Goal: Information Seeking & Learning: Learn about a topic

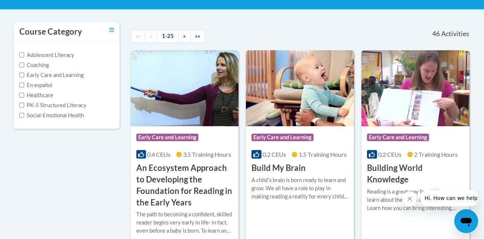
scroll to position [149, 0]
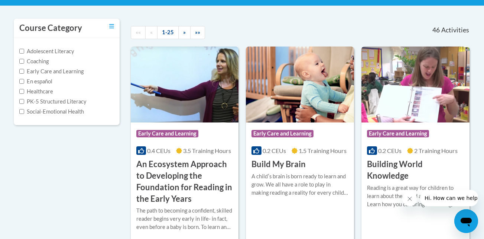
drag, startPoint x: 452, startPoint y: 7, endPoint x: 456, endPoint y: 13, distance: 6.7
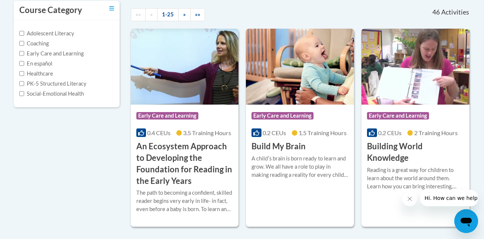
scroll to position [164, 0]
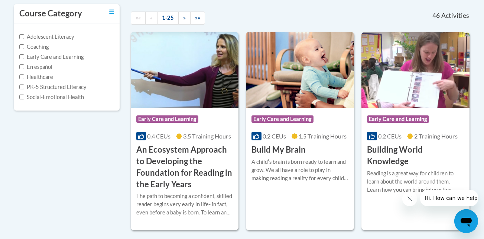
click at [290, 3] on div at bounding box center [242, 3] width 468 height 0
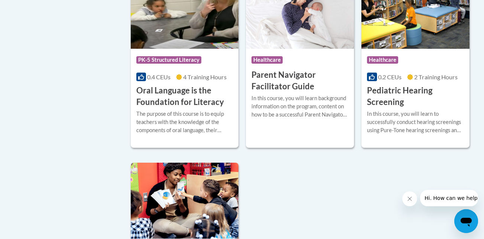
scroll to position [1617, 0]
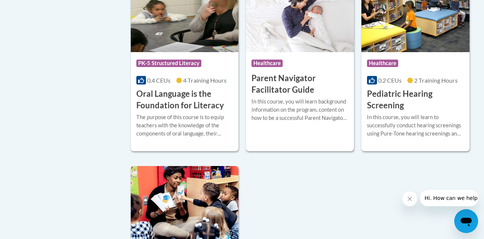
click at [328, 12] on img at bounding box center [300, 14] width 108 height 76
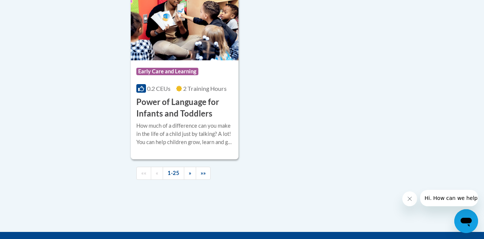
scroll to position [1835, 0]
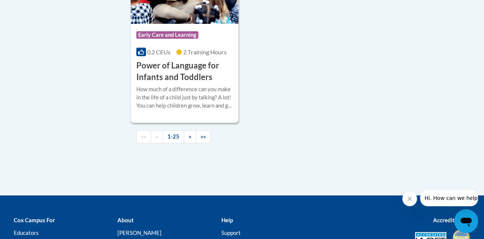
click at [222, 44] on div "Course Category: Early Care and Learning" at bounding box center [184, 36] width 97 height 17
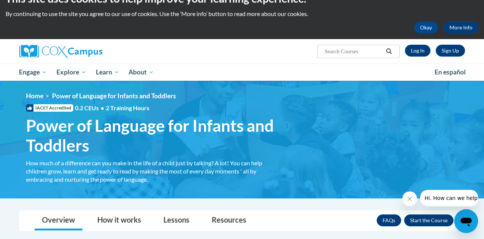
scroll to position [14, 0]
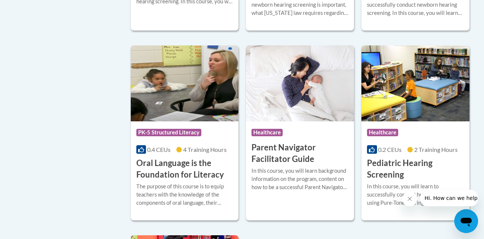
scroll to position [1558, 0]
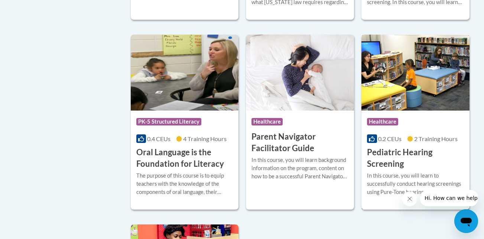
click at [406, 68] on img at bounding box center [416, 73] width 108 height 76
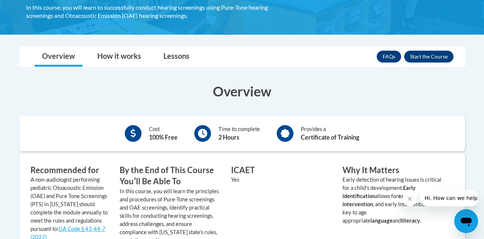
scroll to position [157, 0]
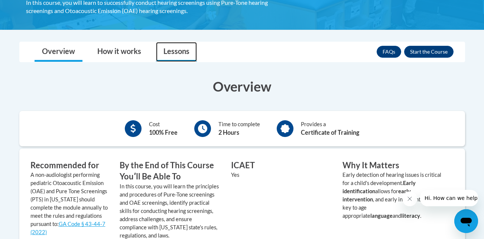
click at [168, 44] on link "Lessons" at bounding box center [176, 52] width 41 height 20
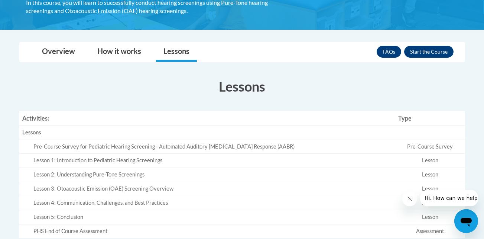
click at [190, 174] on div "Lesson 2: Understanding Pure-Tone Screenings" at bounding box center [212, 175] width 359 height 8
click at [401, 177] on td "Lesson" at bounding box center [431, 175] width 70 height 14
click at [483, 113] on body "This site uses cookies to help improve your learning experience. By continuing …" at bounding box center [242, 134] width 484 height 582
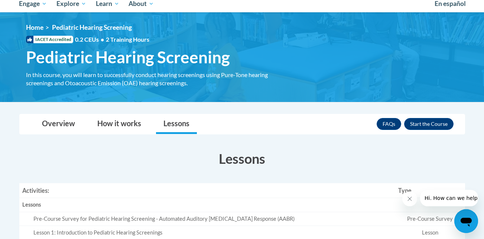
scroll to position [45, 0]
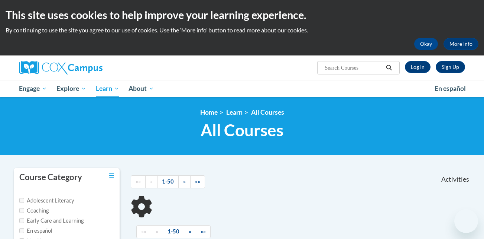
click at [390, 81] on body "This site uses cookies to help improve your learning experience. By continuing …" at bounding box center [242, 225] width 484 height 451
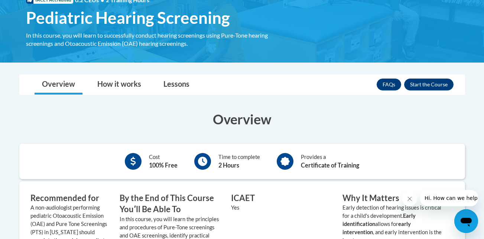
scroll to position [83, 0]
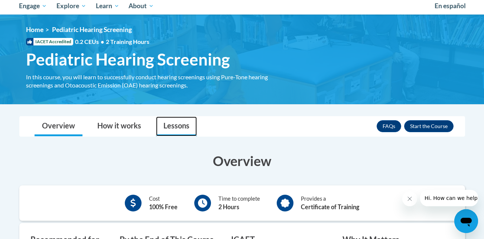
click at [165, 128] on link "Lessons" at bounding box center [176, 126] width 41 height 20
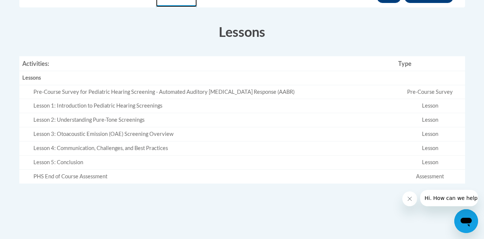
scroll to position [232, 0]
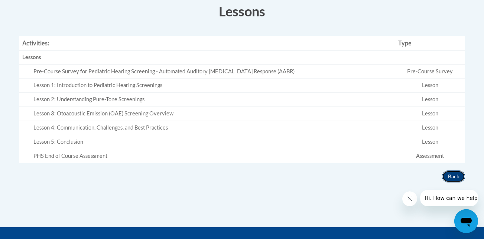
click at [458, 181] on button "Back" at bounding box center [453, 176] width 23 height 12
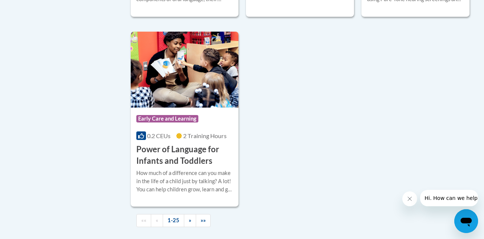
scroll to position [1755, 0]
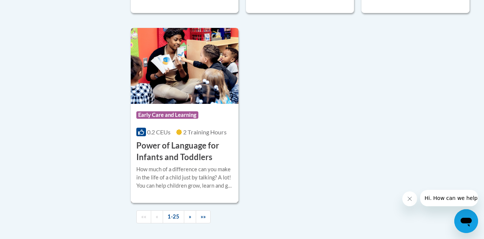
click at [210, 103] on img at bounding box center [185, 66] width 108 height 76
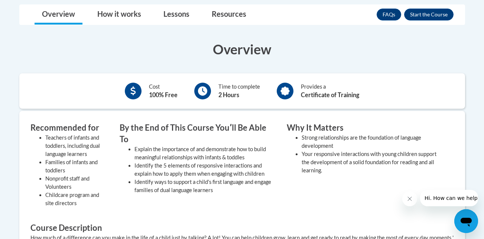
scroll to position [228, 0]
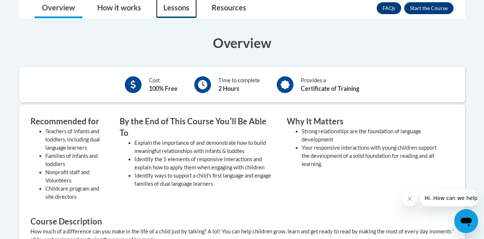
click at [172, 14] on link "Lessons" at bounding box center [176, 9] width 41 height 20
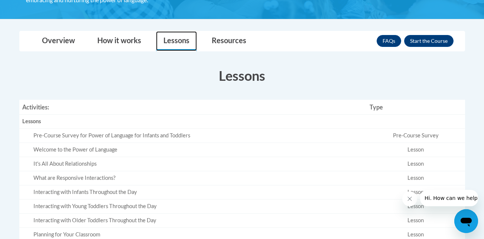
scroll to position [192, 0]
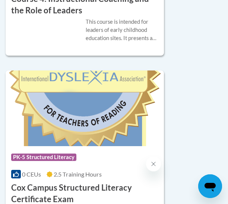
scroll to position [4386, 0]
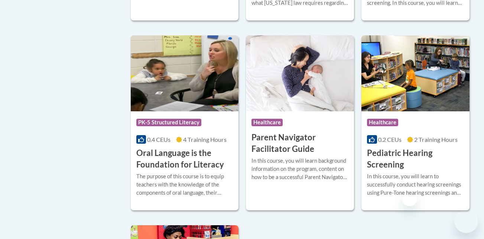
scroll to position [1558, 0]
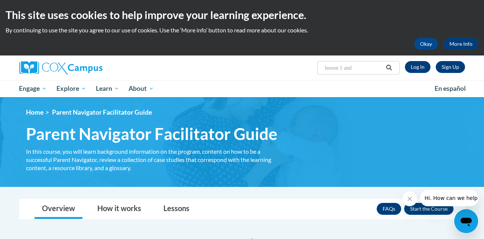
type input "lesson 1 and2"
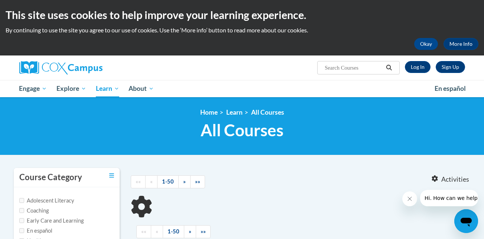
type input "lesson 1 and2"
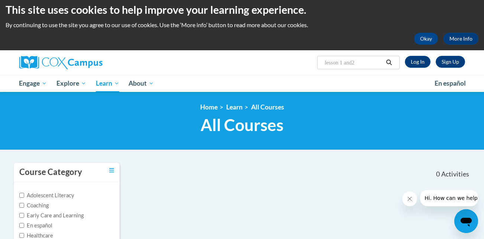
scroll to position [3, 0]
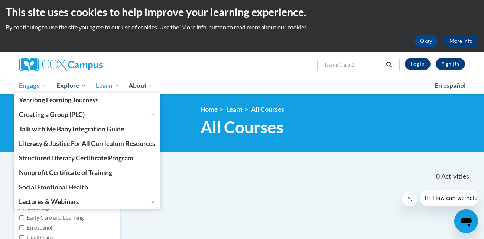
click at [30, 81] on link "Engage" at bounding box center [34, 85] width 38 height 17
click at [32, 84] on span "Engage" at bounding box center [33, 85] width 28 height 9
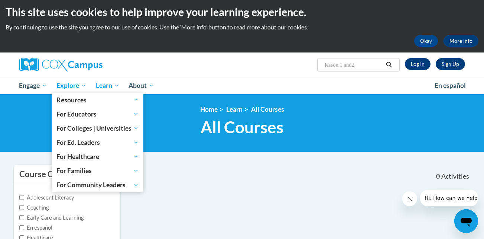
click at [71, 89] on span "Explore" at bounding box center [72, 85] width 30 height 9
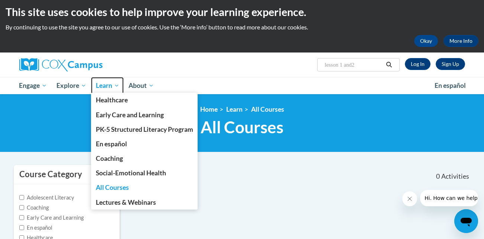
click at [93, 87] on link "Learn" at bounding box center [107, 85] width 33 height 17
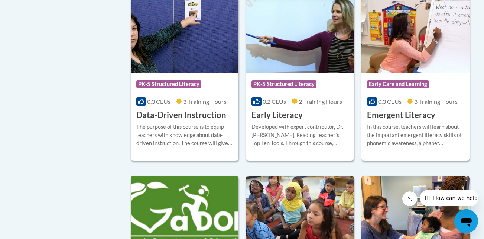
scroll to position [803, 0]
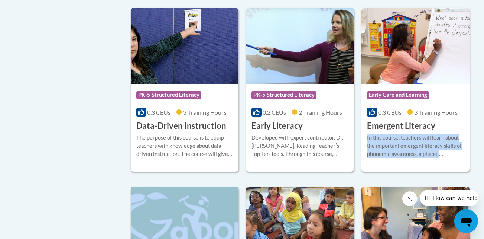
drag, startPoint x: 474, startPoint y: 100, endPoint x: 478, endPoint y: 110, distance: 10.6
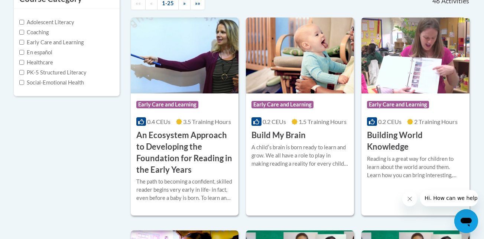
scroll to position [185, 0]
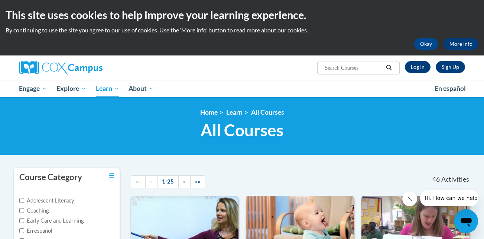
click at [375, 62] on span "Search Search..." at bounding box center [359, 67] width 82 height 13
click at [358, 66] on input "Search..." at bounding box center [353, 67] width 59 height 9
type input "module 2 literacy acquisition"
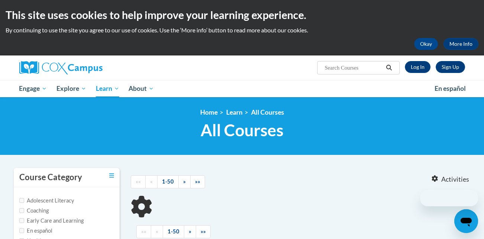
type input "module 2 literacy acquisition"
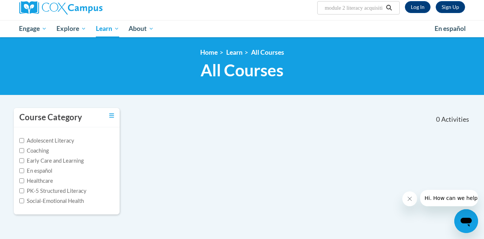
scroll to position [59, 0]
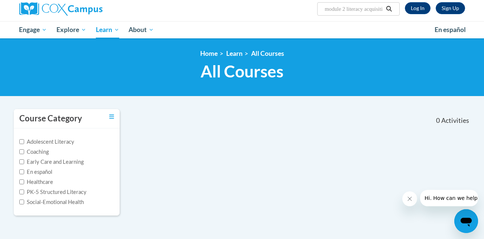
click at [74, 67] on h1 "All Courses All Courses" at bounding box center [242, 71] width 444 height 20
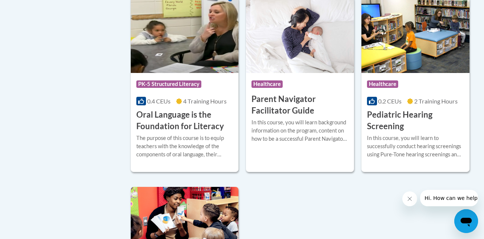
scroll to position [1578, 0]
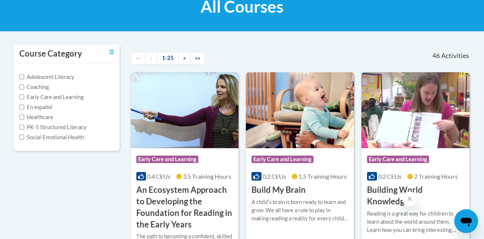
scroll to position [138, 0]
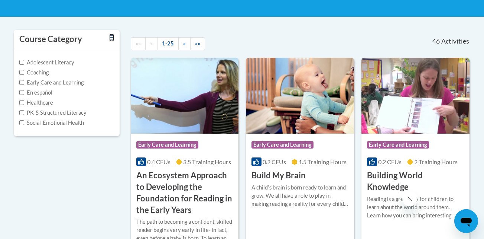
click at [114, 37] on icon "Toggle collapse" at bounding box center [111, 38] width 5 height 6
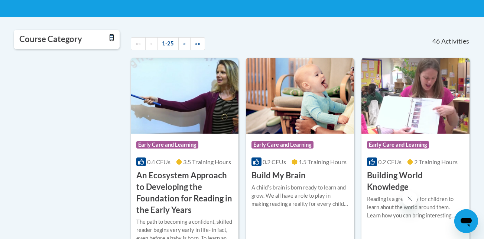
click at [114, 37] on icon "Toggle collapse" at bounding box center [111, 38] width 5 height 6
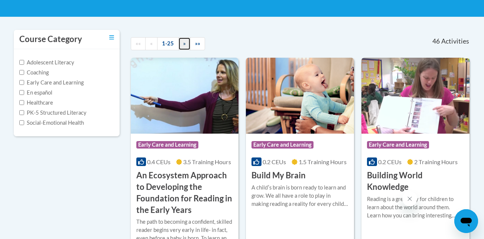
click at [187, 47] on link "»" at bounding box center [184, 43] width 12 height 13
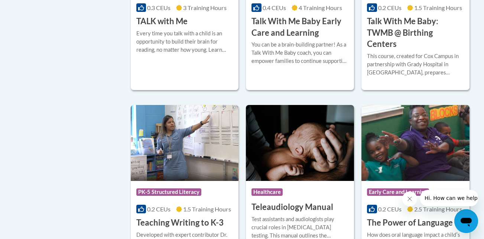
scroll to position [1048, 0]
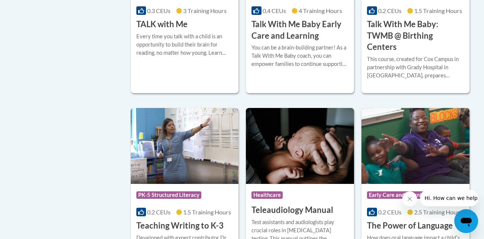
click at [383, 132] on img at bounding box center [416, 146] width 108 height 76
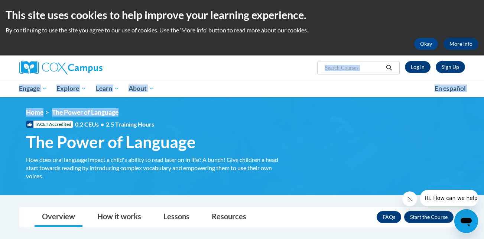
drag, startPoint x: 482, startPoint y: 59, endPoint x: 488, endPoint y: 102, distance: 43.9
click at [484, 102] on html "This site uses cookies to help improve your learning experience. By continuing …" at bounding box center [242, 119] width 484 height 239
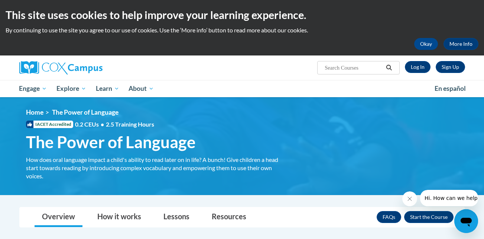
drag, startPoint x: 488, startPoint y: 102, endPoint x: 468, endPoint y: 24, distance: 80.5
click at [468, 24] on div "This site uses cookies to help improve your learning experience. By continuing …" at bounding box center [242, 27] width 484 height 55
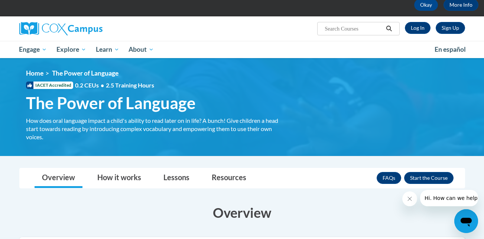
scroll to position [26, 0]
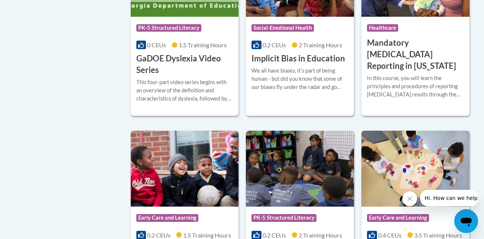
drag, startPoint x: 483, startPoint y: 119, endPoint x: 485, endPoint y: 89, distance: 29.4
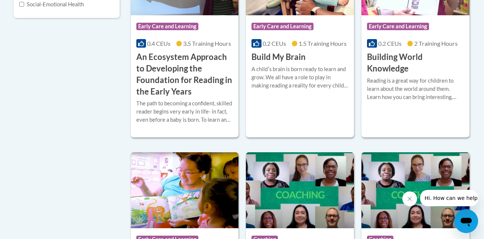
scroll to position [242, 0]
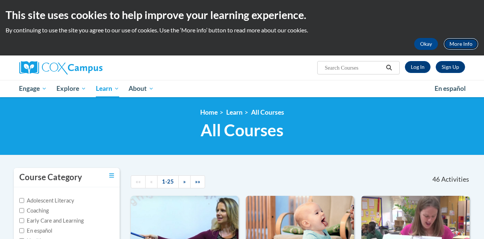
click at [459, 45] on link "More Info" at bounding box center [461, 44] width 35 height 12
click at [426, 48] on button "Okay" at bounding box center [427, 44] width 24 height 12
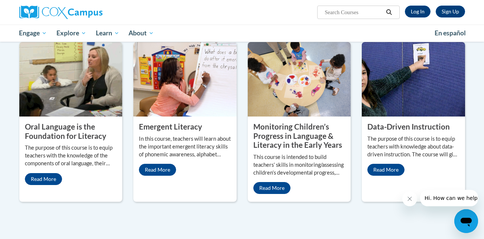
scroll to position [293, 0]
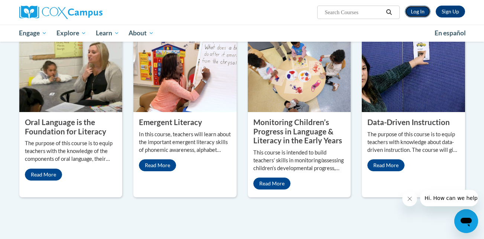
click at [425, 11] on link "Log In" at bounding box center [418, 12] width 26 height 12
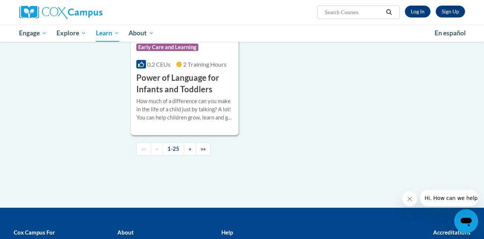
scroll to position [1749, 0]
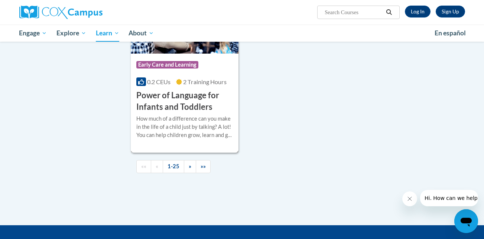
click at [213, 51] on img at bounding box center [185, 16] width 108 height 76
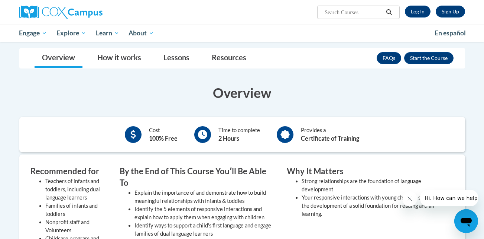
scroll to position [117, 0]
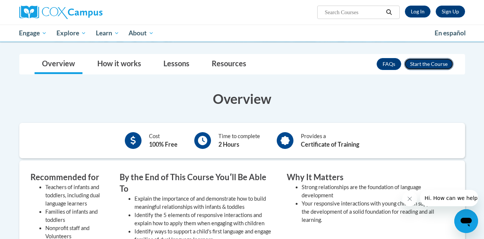
click at [420, 69] on button "Enroll" at bounding box center [429, 64] width 49 height 12
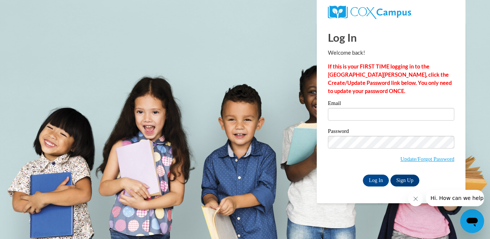
type input "[EMAIL_ADDRESS][DOMAIN_NAME]"
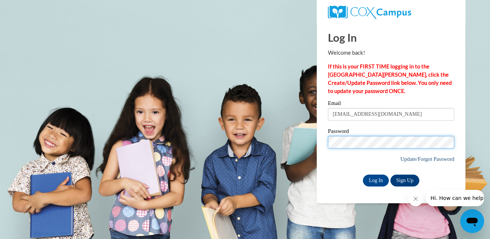
click at [363, 174] on input "Log In" at bounding box center [376, 180] width 26 height 12
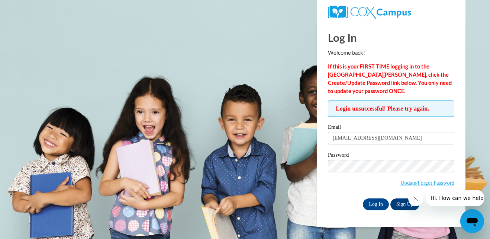
click at [373, 193] on div "Password Update/Forgot Password" at bounding box center [391, 174] width 126 height 44
click at [373, 204] on input "Log In" at bounding box center [376, 204] width 26 height 12
click at [395, 140] on input "[EMAIL_ADDRESS][DOMAIN_NAME]" at bounding box center [391, 138] width 126 height 13
click at [338, 139] on input "[EMAIL_ADDRESS][DOMAIN_NAME]" at bounding box center [391, 138] width 126 height 13
type input "[EMAIL_ADDRESS][DOMAIN_NAME]"
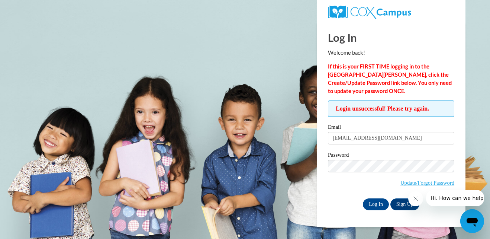
click at [374, 157] on label "Password" at bounding box center [391, 155] width 126 height 7
click at [378, 192] on div "Password Update/Forgot Password" at bounding box center [391, 174] width 126 height 44
click at [388, 201] on input "Log In" at bounding box center [376, 204] width 26 height 12
click at [376, 199] on input "Log In" at bounding box center [376, 204] width 26 height 12
click at [409, 135] on input "[EMAIL_ADDRESS][DOMAIN_NAME]" at bounding box center [391, 138] width 126 height 13
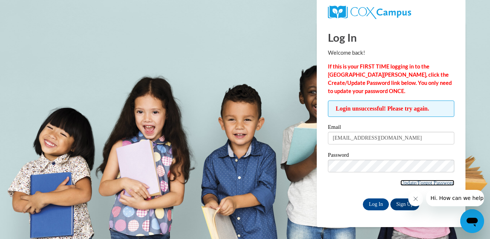
click at [424, 180] on link "Update/Forgot Password" at bounding box center [427, 183] width 54 height 6
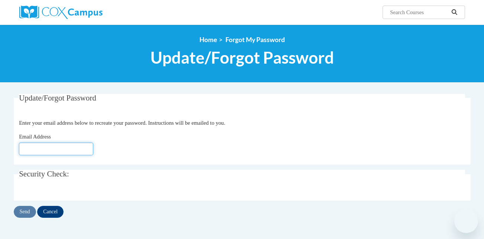
click at [39, 148] on input "Email Address" at bounding box center [56, 148] width 74 height 13
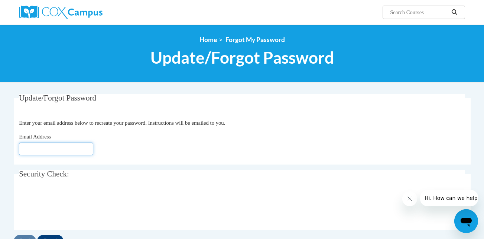
click at [55, 149] on input "Email Address" at bounding box center [56, 148] width 74 height 13
type input "[EMAIL_ADDRESS][DOMAIN_NAME]"
click at [28, 236] on input "Send" at bounding box center [25, 241] width 22 height 12
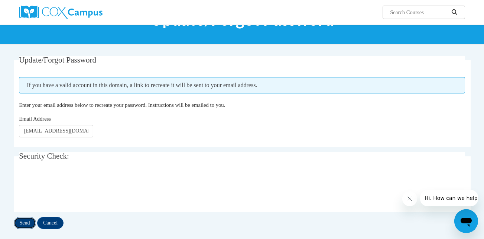
click at [29, 222] on input "Send" at bounding box center [25, 223] width 22 height 12
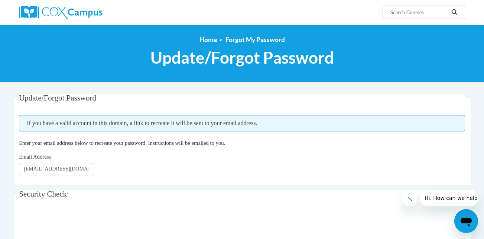
scroll to position [53, 0]
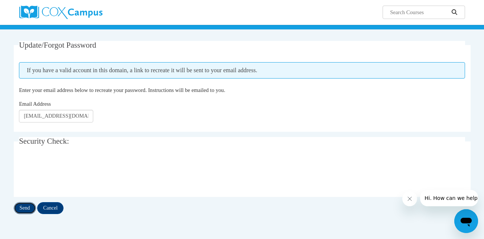
click at [26, 206] on input "Send" at bounding box center [25, 208] width 22 height 12
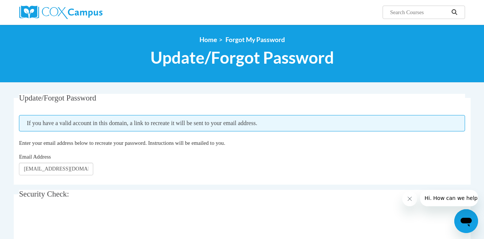
click at [411, 11] on input "Search..." at bounding box center [419, 12] width 59 height 9
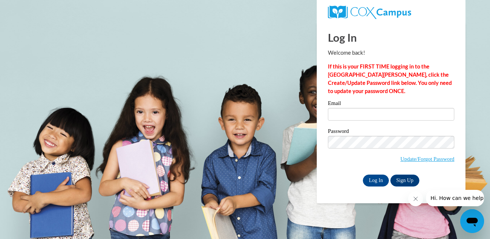
type input "[EMAIL_ADDRESS][DOMAIN_NAME]"
click at [376, 178] on input "Log In" at bounding box center [376, 180] width 26 height 12
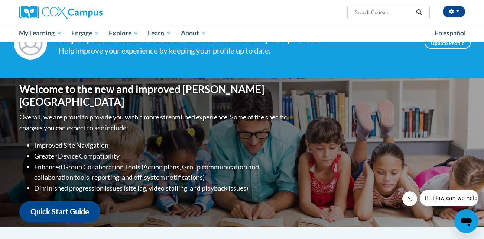
scroll to position [38, 0]
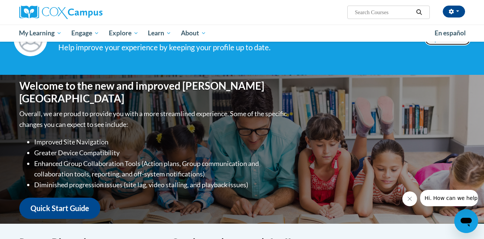
click at [445, 44] on link "Update Profile" at bounding box center [448, 39] width 46 height 12
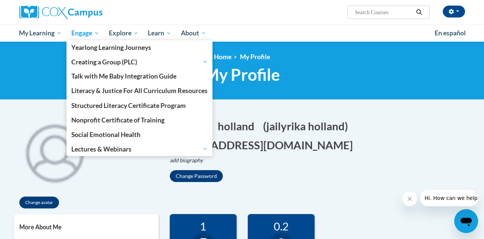
click at [91, 33] on span "Engage" at bounding box center [85, 33] width 28 height 9
click at [91, 34] on span "Engage" at bounding box center [85, 33] width 28 height 9
click at [97, 35] on span "Engage" at bounding box center [85, 33] width 28 height 9
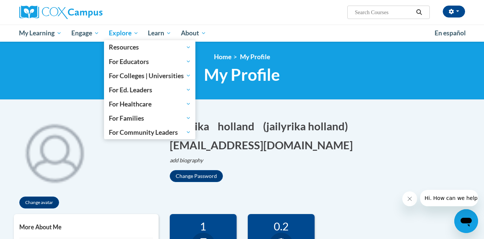
click at [133, 29] on span "Explore" at bounding box center [124, 33] width 30 height 9
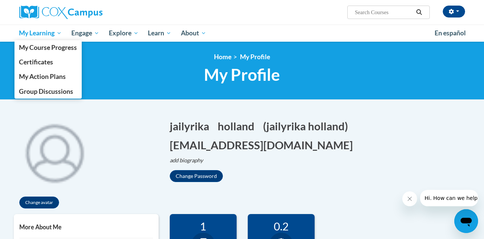
click at [51, 36] on span "My Learning" at bounding box center [40, 33] width 43 height 9
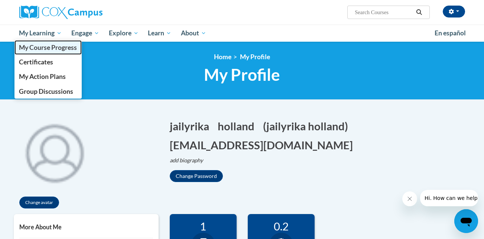
click at [61, 49] on span "My Course Progress" at bounding box center [48, 48] width 58 height 8
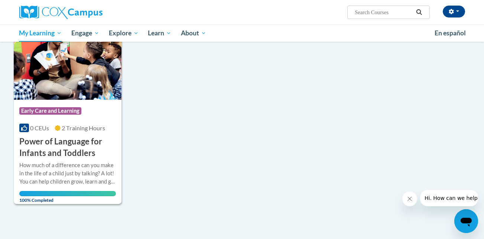
scroll to position [135, 0]
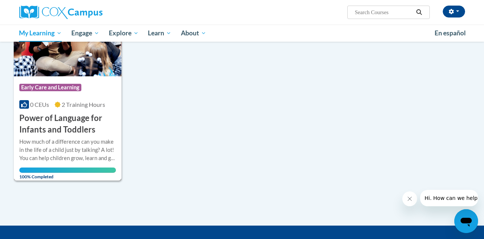
click at [99, 64] on img at bounding box center [68, 38] width 108 height 76
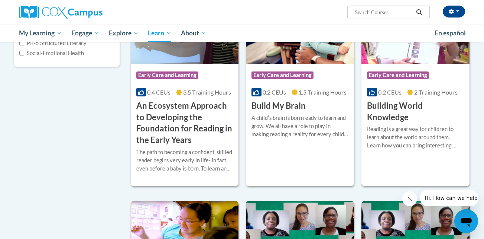
scroll to position [134, 0]
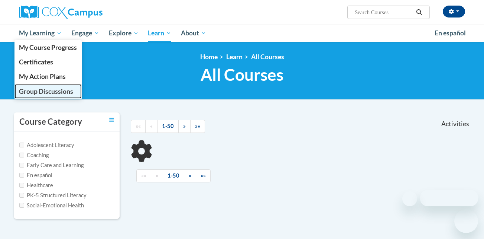
click at [48, 95] on link "Group Discussions" at bounding box center [49, 91] width 68 height 15
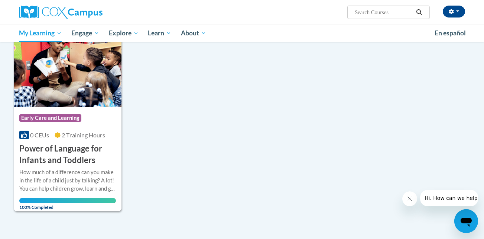
scroll to position [106, 0]
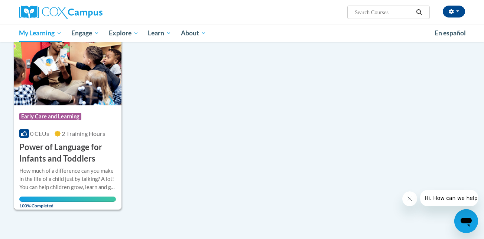
click at [57, 79] on img at bounding box center [68, 67] width 108 height 76
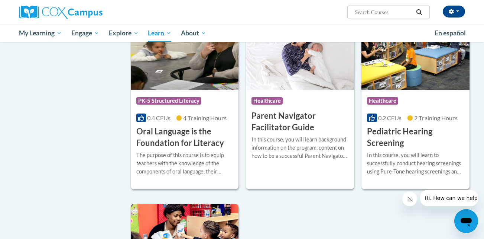
scroll to position [1516, 0]
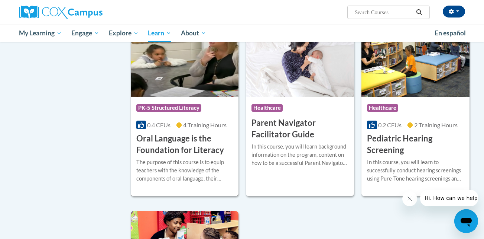
click at [188, 88] on img at bounding box center [185, 59] width 108 height 76
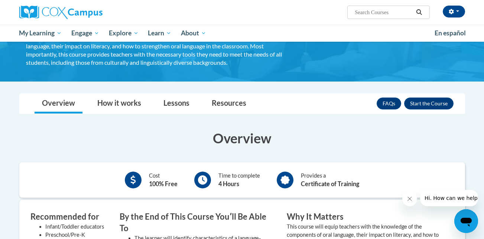
scroll to position [72, 0]
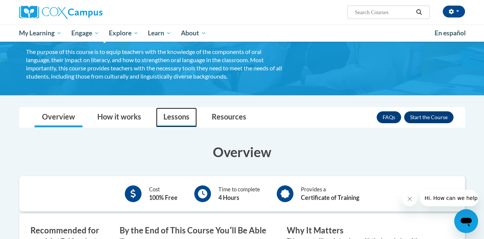
click at [172, 123] on link "Lessons" at bounding box center [176, 117] width 41 height 20
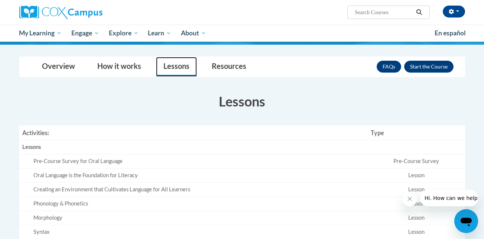
scroll to position [90, 0]
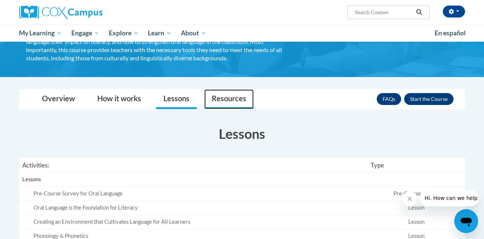
click at [221, 105] on link "Resources" at bounding box center [228, 99] width 49 height 20
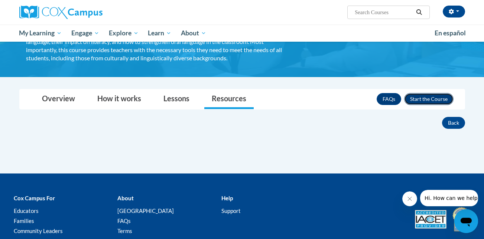
click at [425, 102] on button "Enroll" at bounding box center [429, 99] width 49 height 12
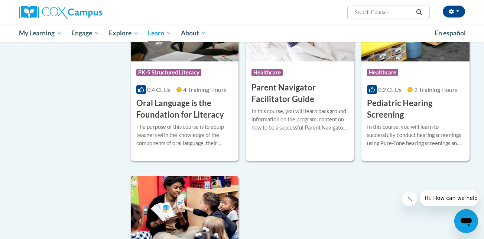
scroll to position [1544, 0]
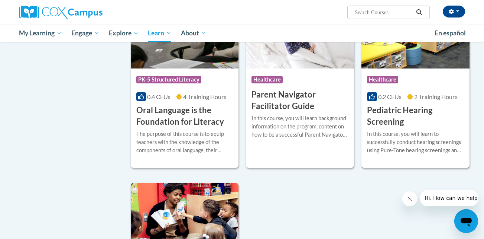
click at [423, 80] on div "Course Category: Healthcare 0.2 CEUs 2 Training Hours COURSE Pediatric Hearing …" at bounding box center [416, 97] width 108 height 59
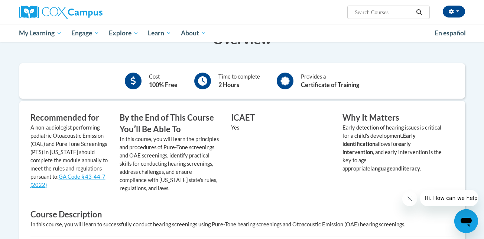
scroll to position [111, 0]
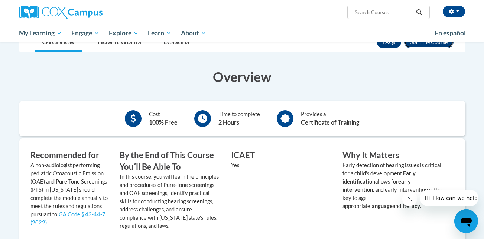
click at [418, 45] on button "Enroll" at bounding box center [429, 42] width 49 height 12
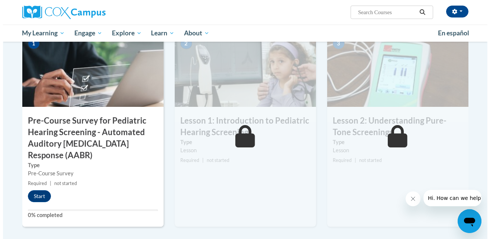
scroll to position [153, 0]
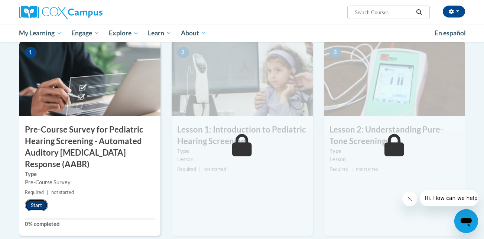
click at [42, 203] on button "Start" at bounding box center [36, 205] width 23 height 12
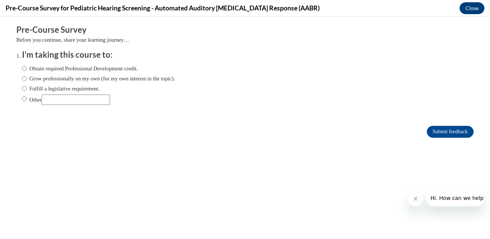
scroll to position [0, 0]
click at [62, 93] on div "Obtain required Professional Development credit. Grow professionally on my own …" at bounding box center [98, 85] width 153 height 48
click at [62, 100] on input "Other" at bounding box center [76, 99] width 68 height 10
click at [22, 97] on label "Other" at bounding box center [66, 99] width 88 height 10
click at [22, 97] on input "Other" at bounding box center [24, 98] width 5 height 8
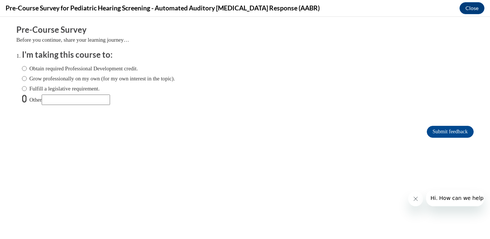
radio input "true"
click at [443, 133] on input "Submit feedback" at bounding box center [450, 132] width 47 height 12
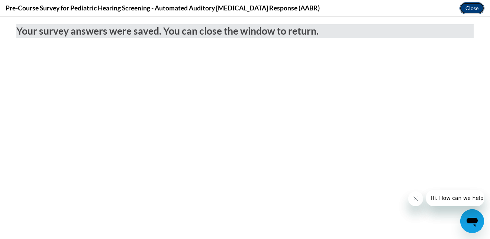
click at [466, 11] on button "Close" at bounding box center [472, 8] width 25 height 12
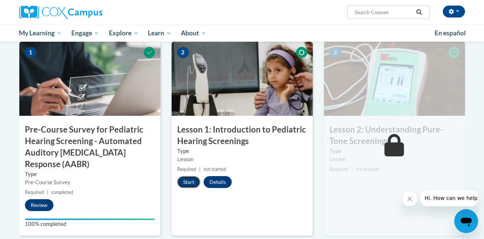
click at [187, 182] on button "Start" at bounding box center [188, 182] width 23 height 12
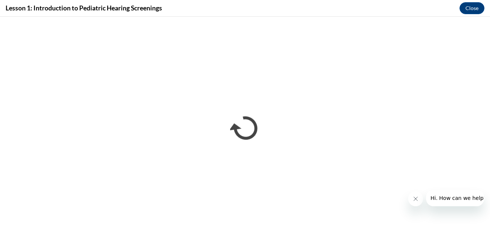
click at [483, 200] on button "Hi. How can we help?" at bounding box center [458, 198] width 65 height 16
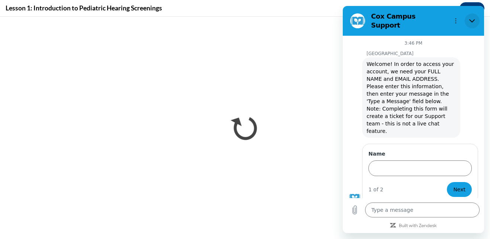
click at [472, 15] on button "Close" at bounding box center [472, 20] width 15 height 15
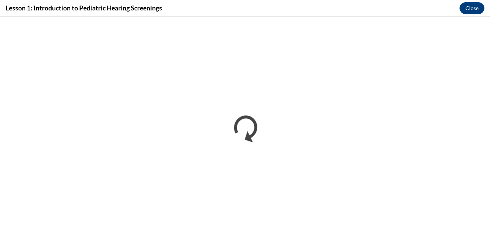
type textarea "x"
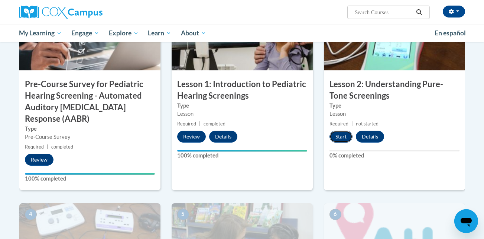
click at [342, 137] on button "Start" at bounding box center [341, 137] width 23 height 12
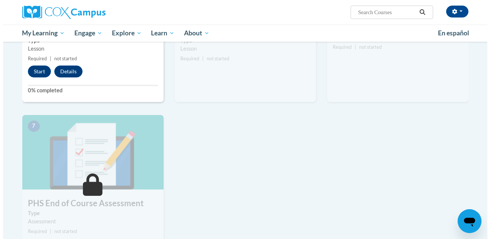
scroll to position [501, 0]
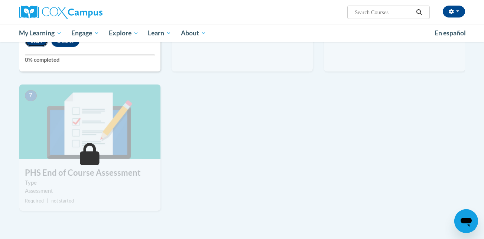
click at [43, 44] on button "Start" at bounding box center [36, 41] width 23 height 12
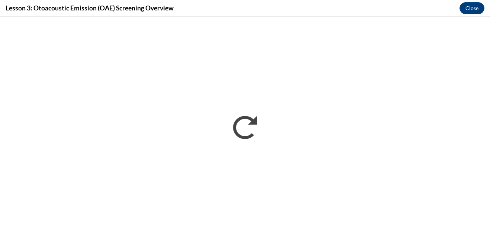
scroll to position [0, 0]
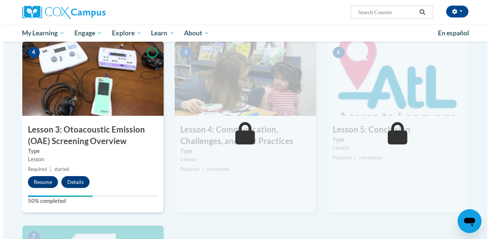
scroll to position [361, 0]
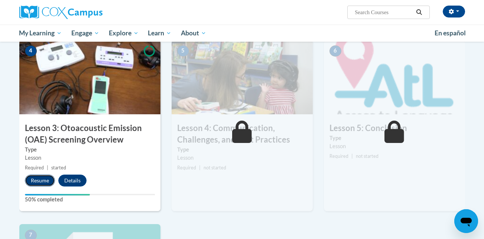
click at [47, 180] on button "Resume" at bounding box center [40, 180] width 30 height 12
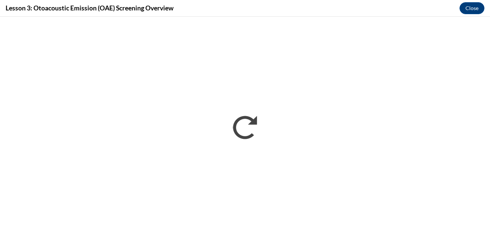
scroll to position [0, 0]
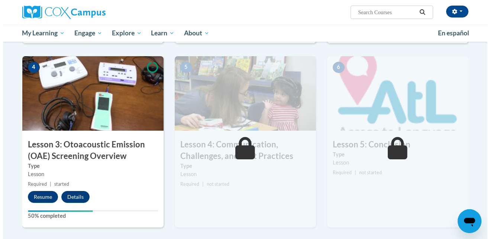
scroll to position [344, 0]
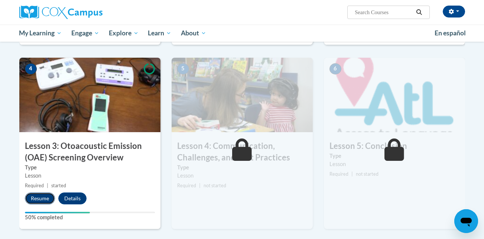
click at [48, 193] on button "Resume" at bounding box center [40, 198] width 30 height 12
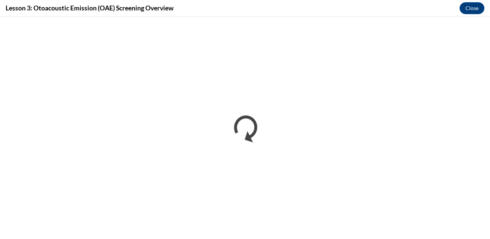
scroll to position [0, 0]
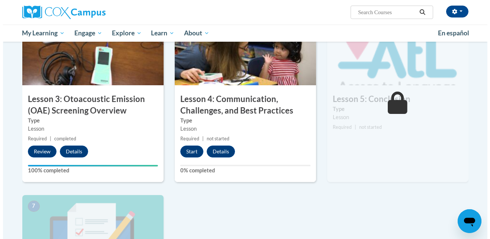
scroll to position [350, 0]
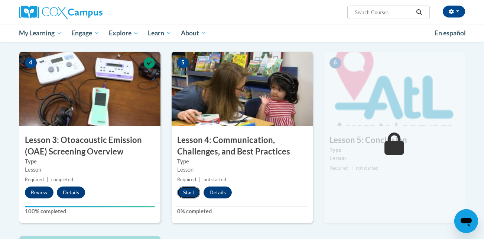
click at [195, 189] on button "Start" at bounding box center [188, 192] width 23 height 12
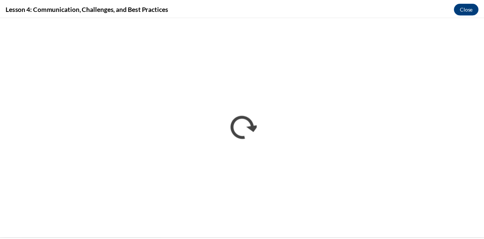
scroll to position [0, 0]
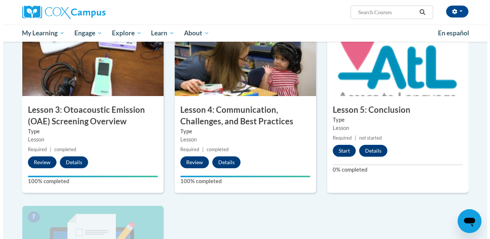
scroll to position [375, 0]
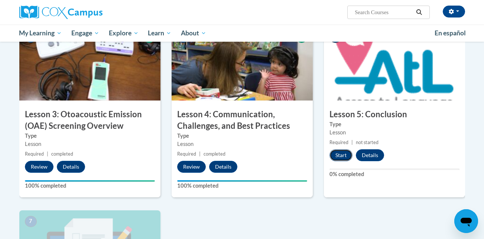
click at [344, 150] on button "Start" at bounding box center [341, 155] width 23 height 12
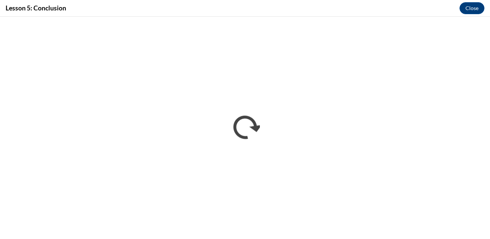
scroll to position [0, 0]
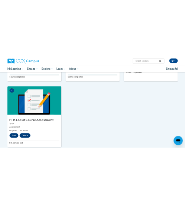
scroll to position [541, 0]
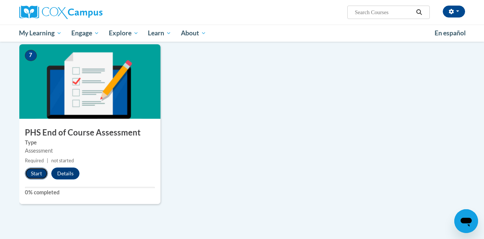
click at [30, 176] on button "Start" at bounding box center [36, 173] width 23 height 12
click at [34, 174] on button "Start" at bounding box center [36, 173] width 23 height 12
click at [43, 173] on button "Start" at bounding box center [36, 173] width 23 height 12
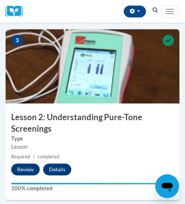
scroll to position [362, 0]
